Goal: Task Accomplishment & Management: Use online tool/utility

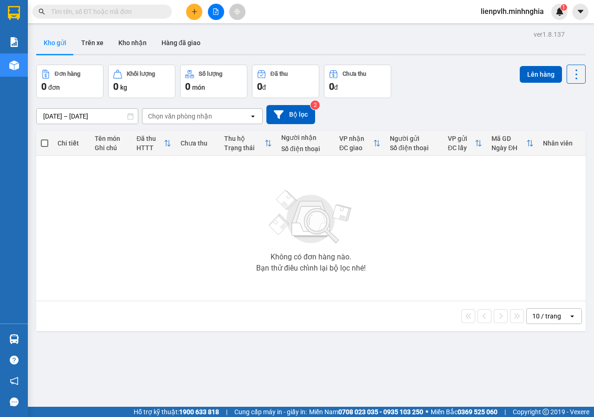
click at [198, 13] on button at bounding box center [194, 12] width 16 height 16
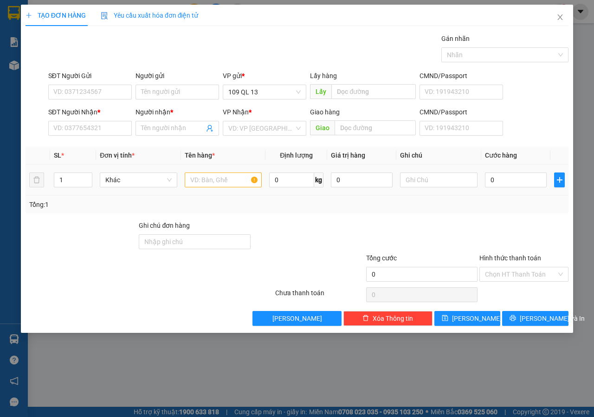
drag, startPoint x: 195, startPoint y: 167, endPoint x: 197, endPoint y: 176, distance: 10.0
click at [195, 169] on td at bounding box center [223, 179] width 85 height 31
click at [197, 177] on input "text" at bounding box center [224, 179] width 78 height 15
click at [88, 113] on div "SĐT Người Nhận *" at bounding box center [90, 112] width 84 height 10
click at [88, 121] on input "SĐT Người Nhận *" at bounding box center [90, 128] width 84 height 15
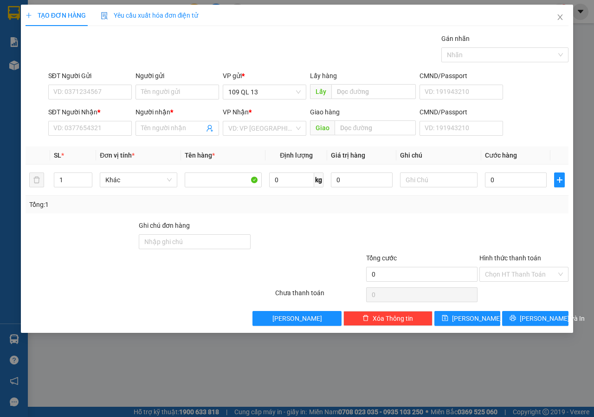
click at [87, 120] on div "SĐT Người Nhận *" at bounding box center [90, 114] width 84 height 14
click at [87, 123] on input "SĐT Người Nhận *" at bounding box center [90, 128] width 84 height 15
click at [98, 146] on div "0963546546 - TÂM" at bounding box center [90, 147] width 72 height 10
type input "0963546546"
type input "TÂM"
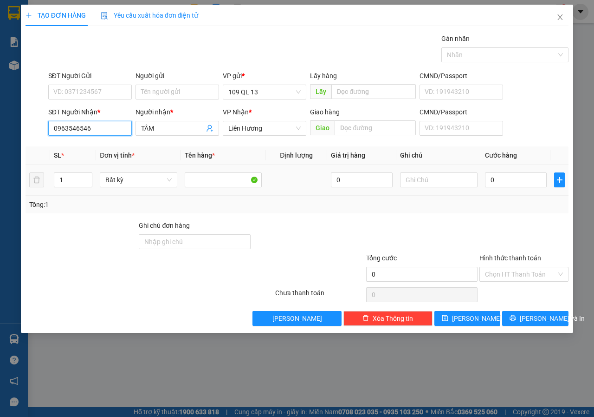
type input "0963546546"
click at [439, 171] on td at bounding box center [439, 179] width 85 height 31
click at [434, 180] on input "text" at bounding box center [439, 179] width 78 height 15
type input "1 CỤC ĐEN PT"
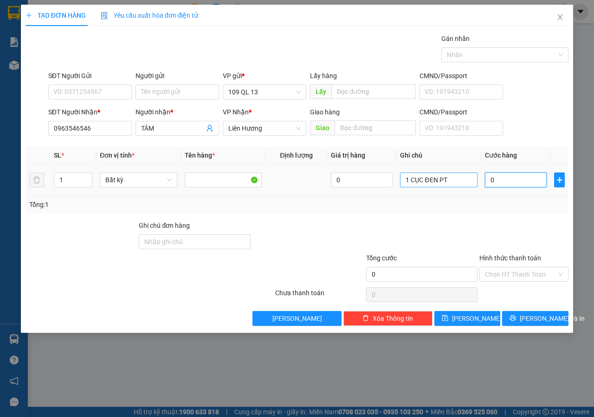
type input "6"
type input "60"
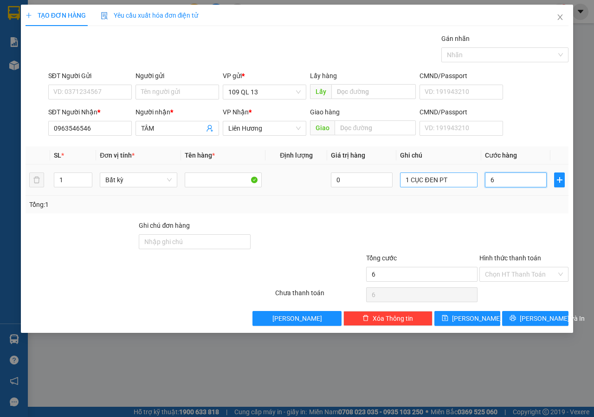
type input "60"
type input "60.000"
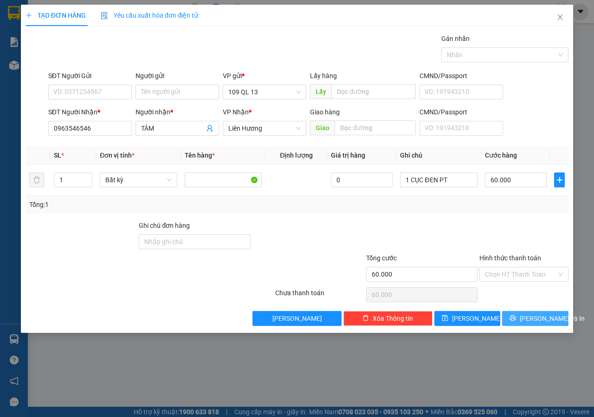
click at [540, 317] on span "[PERSON_NAME] và In" at bounding box center [552, 318] width 65 height 10
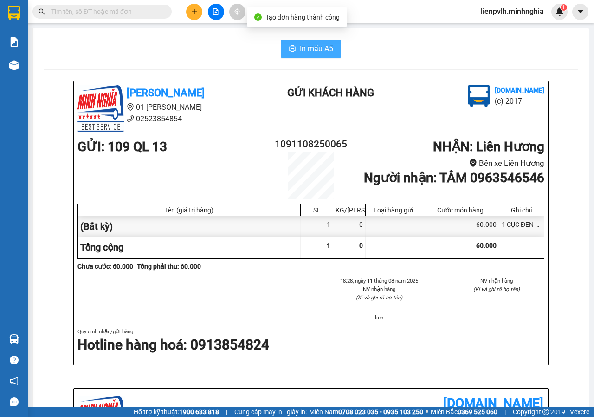
click at [322, 54] on span "In mẫu A5" at bounding box center [316, 49] width 33 height 12
